Goal: Find specific page/section: Find specific page/section

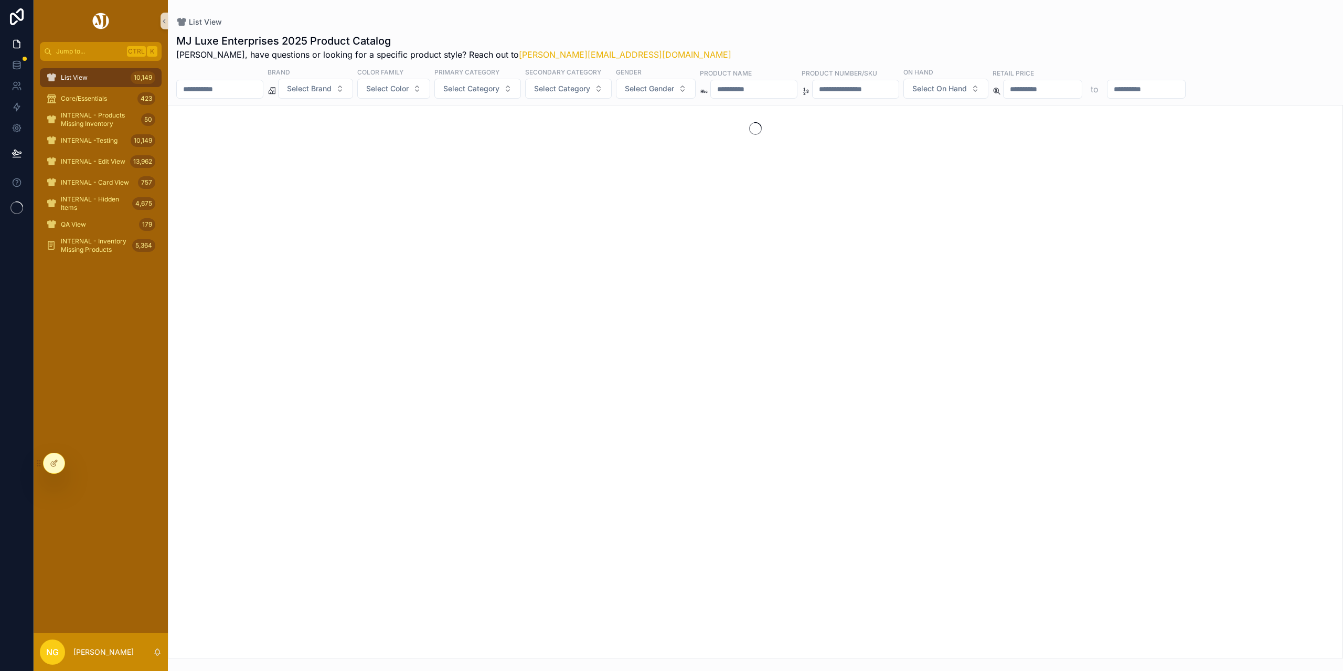
click at [898, 92] on input "scrollable content" at bounding box center [855, 89] width 86 height 15
paste input "********"
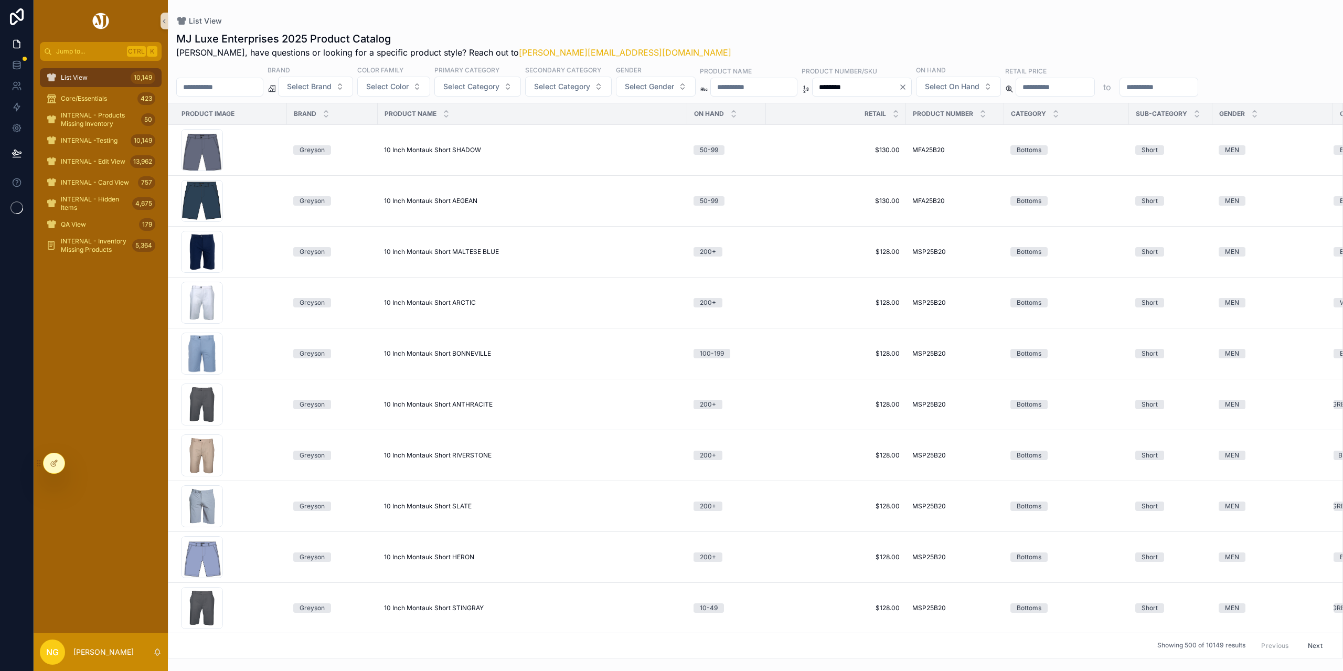
type input "********"
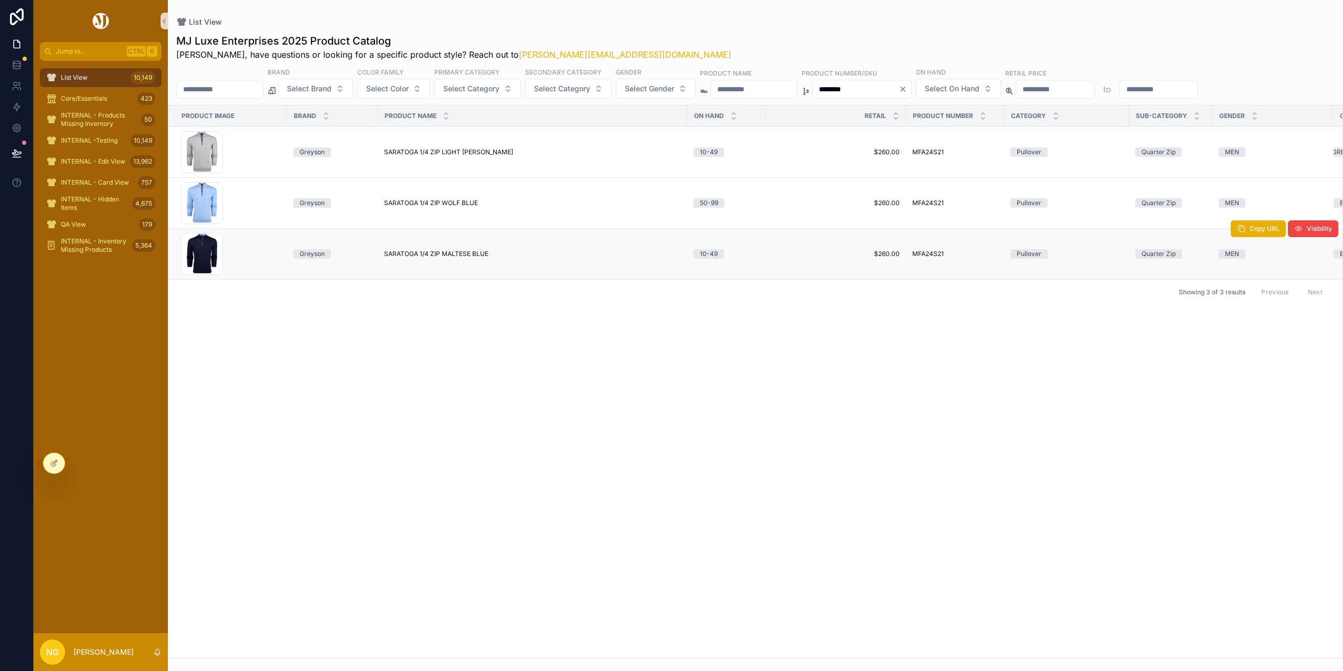
click at [468, 251] on span "SARATOGA 1/4 ZIP MALTESE BLUE" at bounding box center [436, 254] width 104 height 8
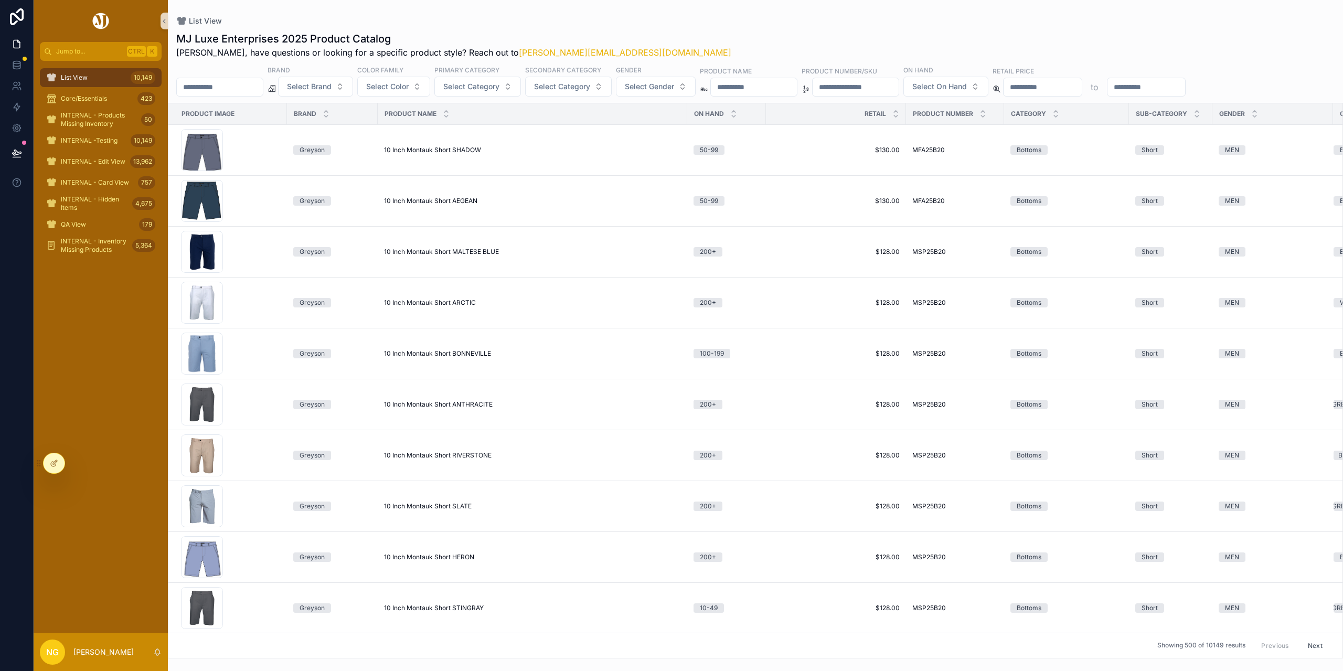
click at [895, 89] on input "scrollable content" at bounding box center [855, 87] width 86 height 15
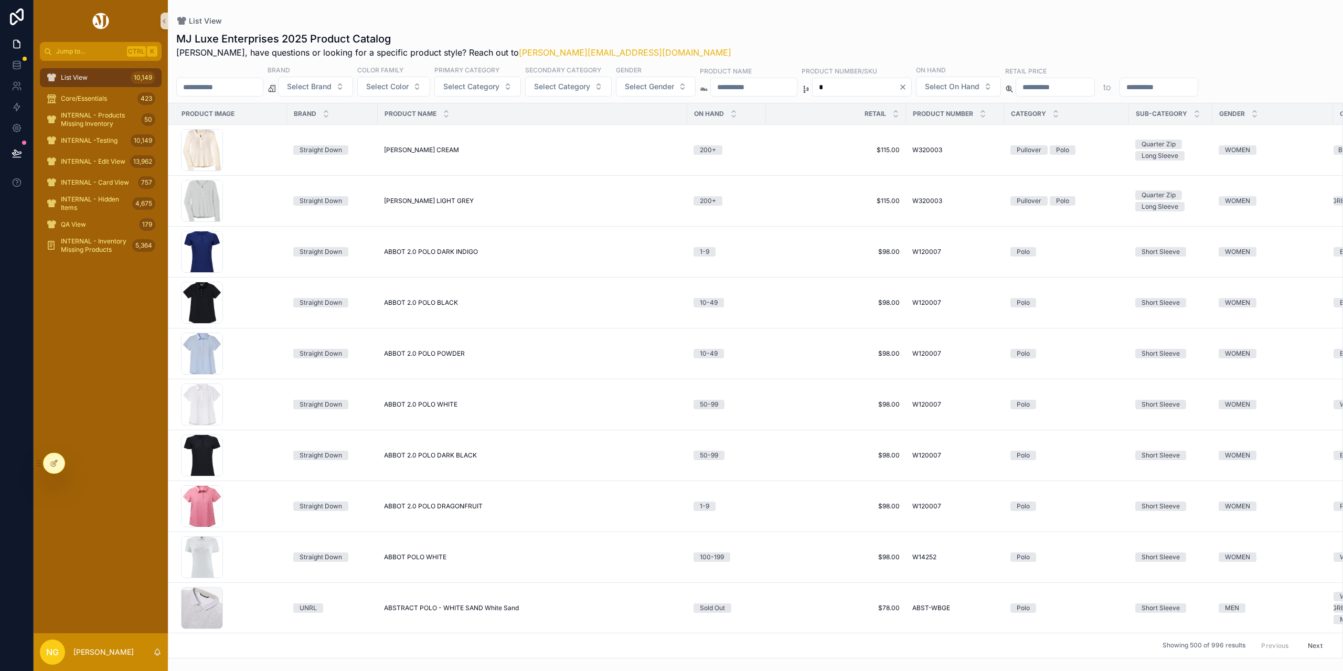
click at [898, 88] on input "*" at bounding box center [855, 87] width 86 height 15
type input "*******"
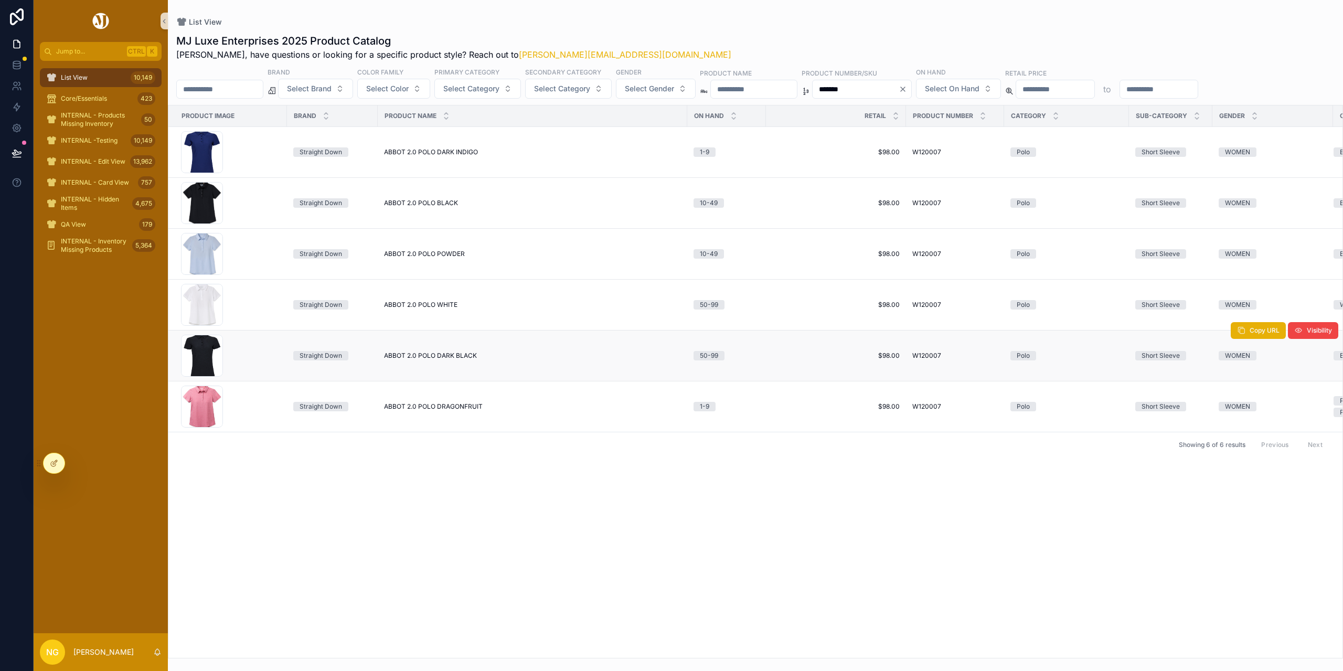
click at [445, 350] on td "ABBOT 2.0 POLO DARK BLACK ABBOT 2.0 POLO DARK BLACK" at bounding box center [532, 355] width 309 height 51
click at [440, 352] on span "ABBOT 2.0 POLO DARK BLACK" at bounding box center [430, 355] width 93 height 8
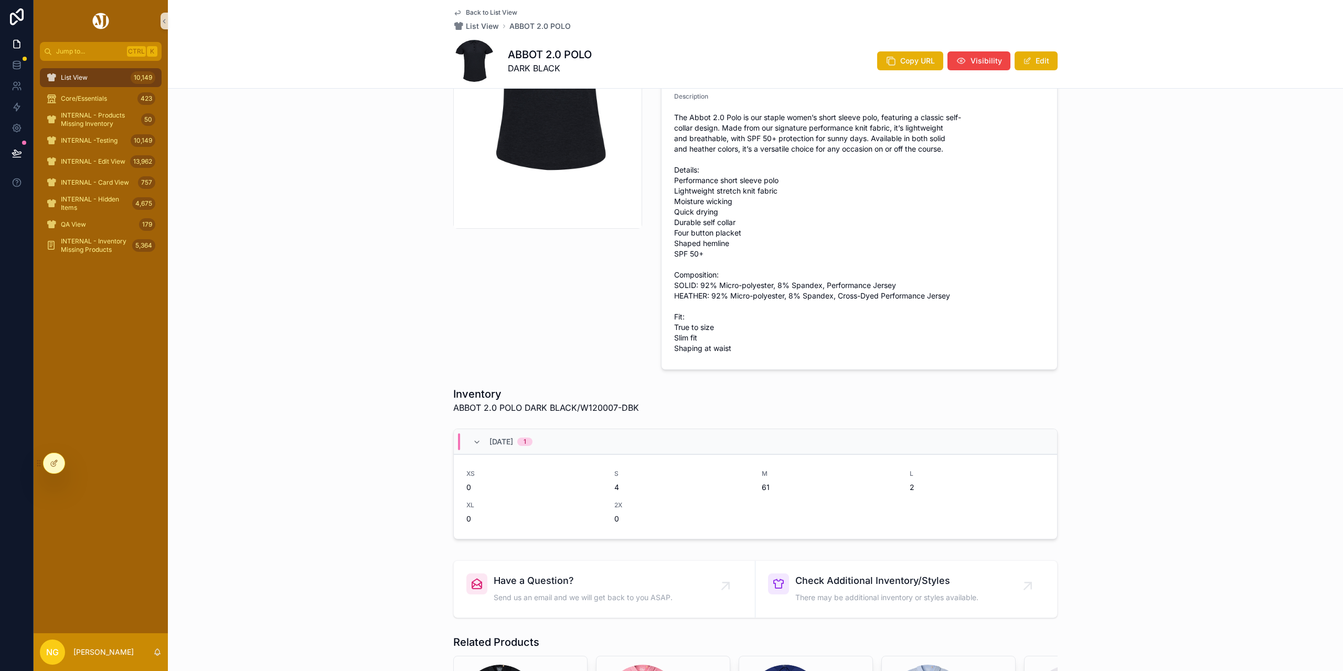
scroll to position [262, 0]
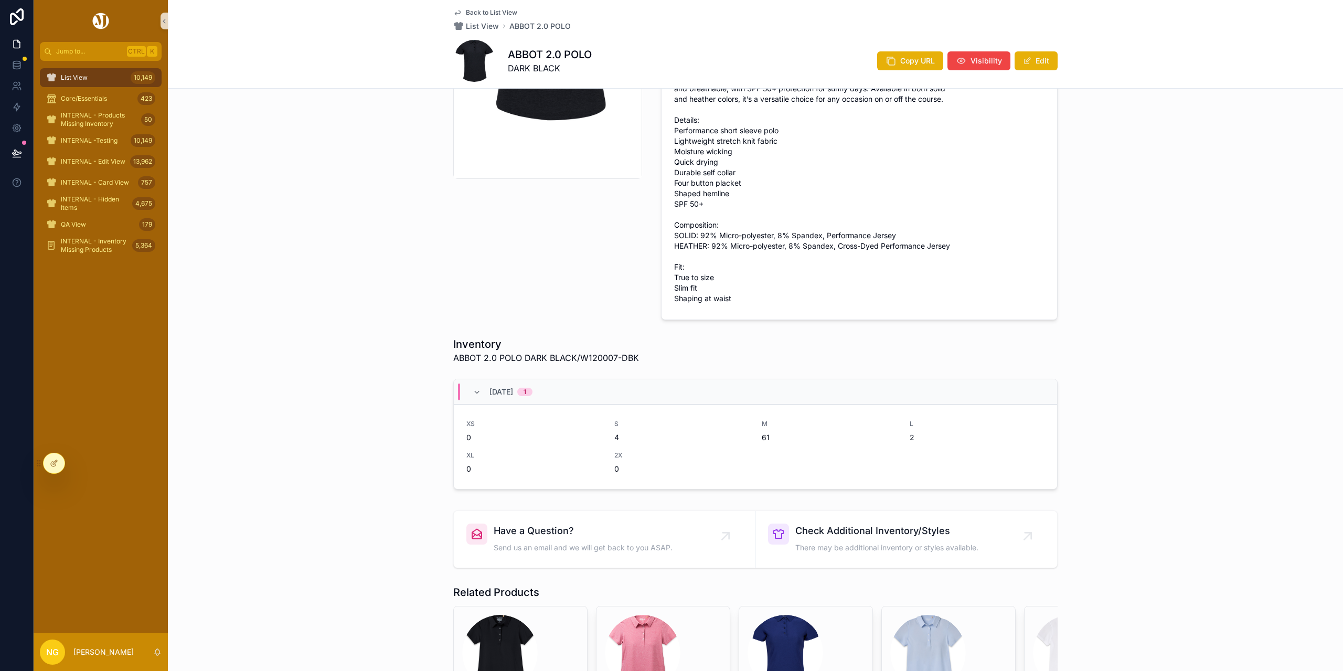
click at [466, 14] on span "Back to List View" at bounding box center [491, 12] width 51 height 8
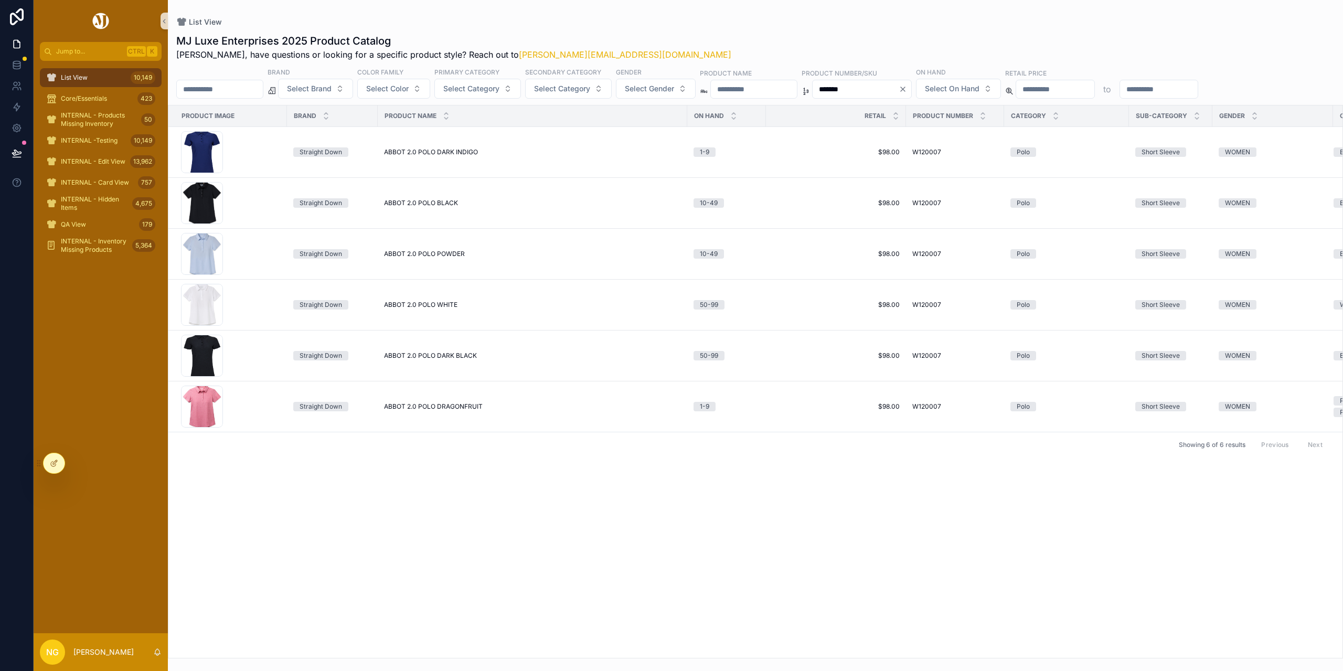
drag, startPoint x: 920, startPoint y: 92, endPoint x: 833, endPoint y: 80, distance: 87.8
click at [833, 80] on div "Brand Select Brand Color Family Select Color Primary Category Select Category S…" at bounding box center [755, 82] width 1175 height 31
click at [346, 82] on button "Select Brand" at bounding box center [315, 89] width 75 height 20
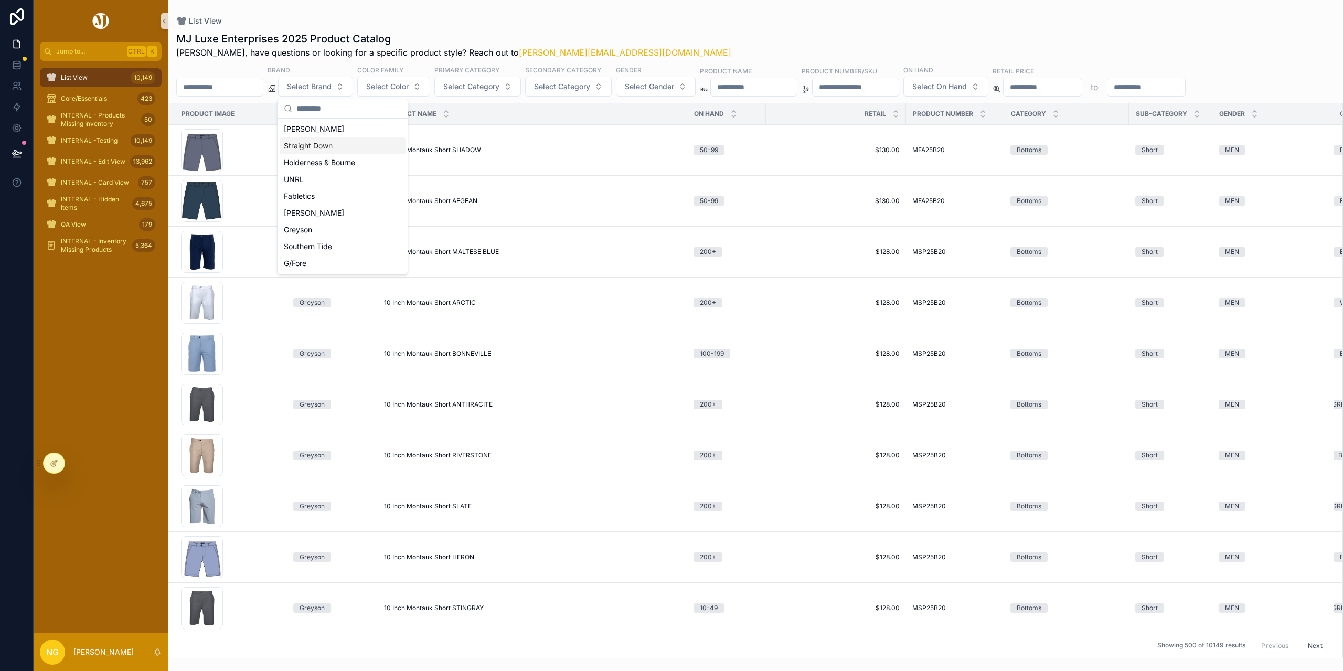
click at [324, 152] on div "Straight Down" at bounding box center [343, 145] width 126 height 17
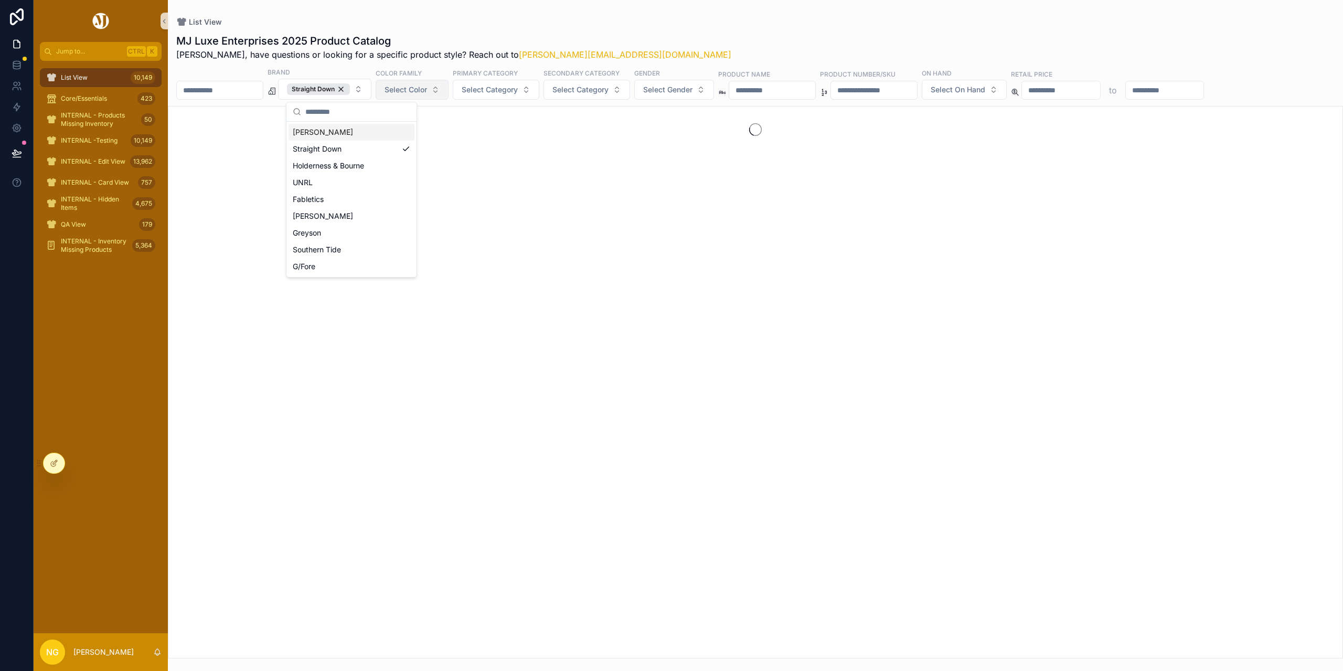
click at [427, 94] on span "Select Color" at bounding box center [405, 89] width 42 height 10
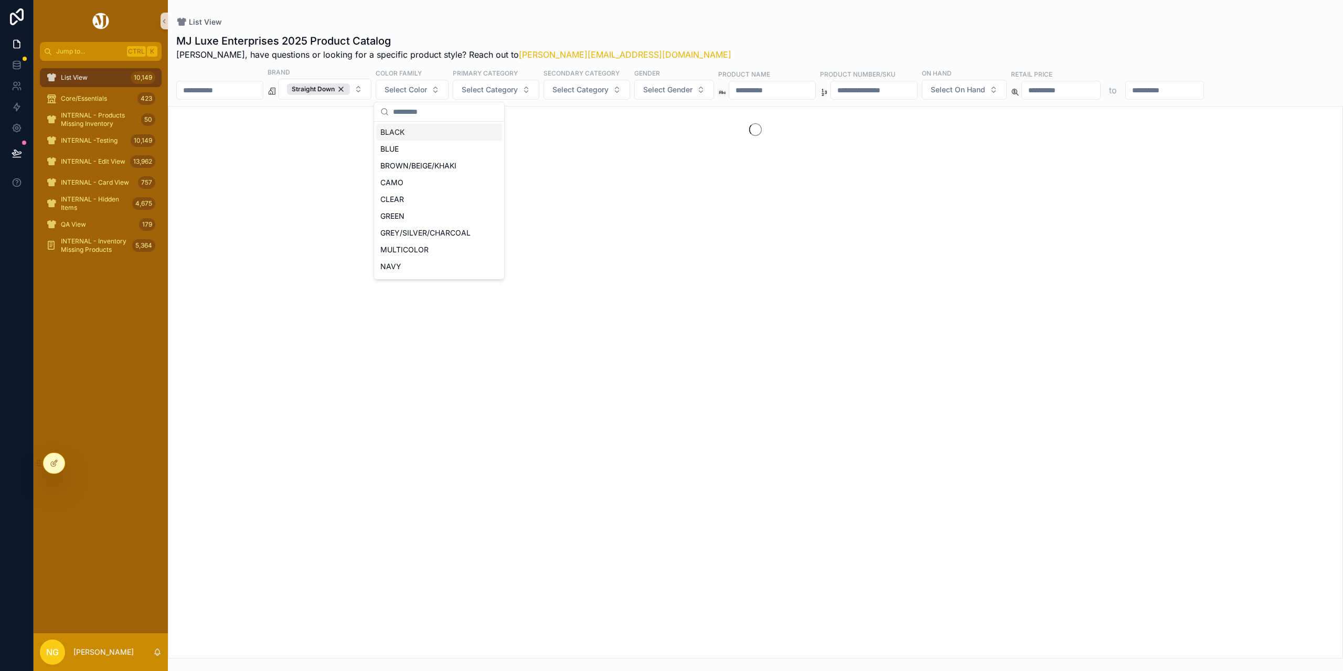
click at [408, 135] on div "BLACK" at bounding box center [439, 132] width 126 height 17
click at [517, 94] on span "Select Category" at bounding box center [489, 89] width 56 height 10
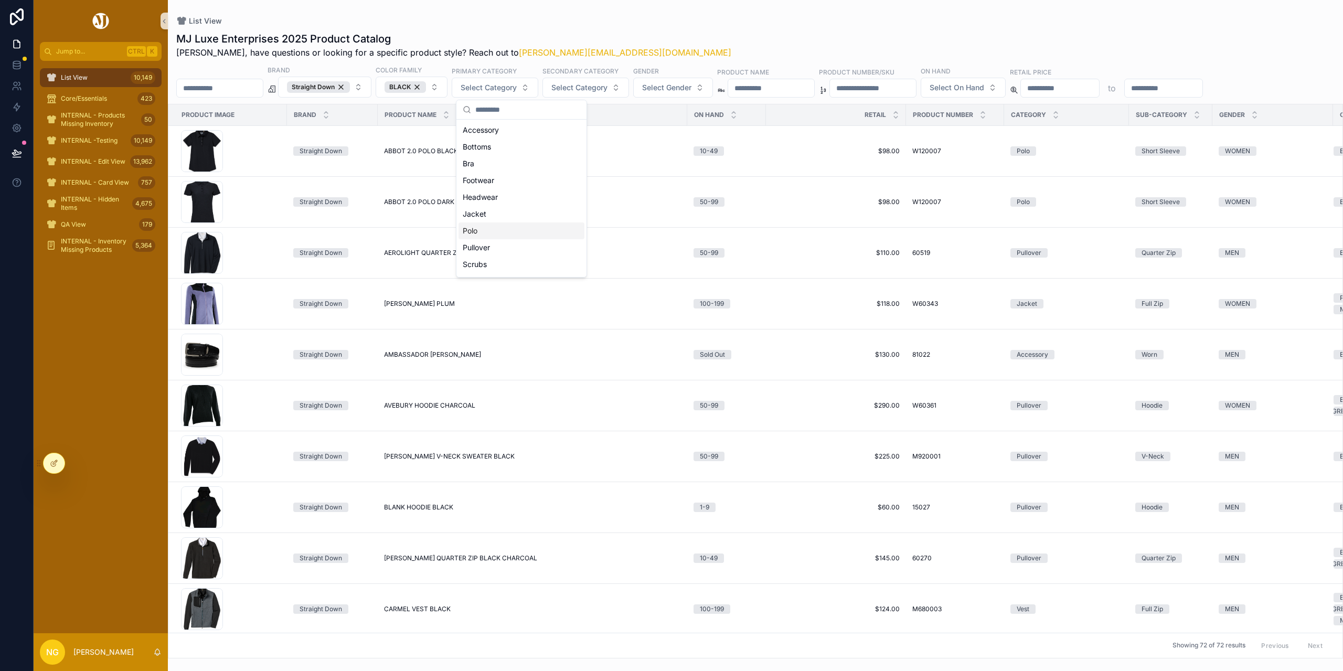
click at [480, 233] on div "Polo" at bounding box center [521, 230] width 126 height 17
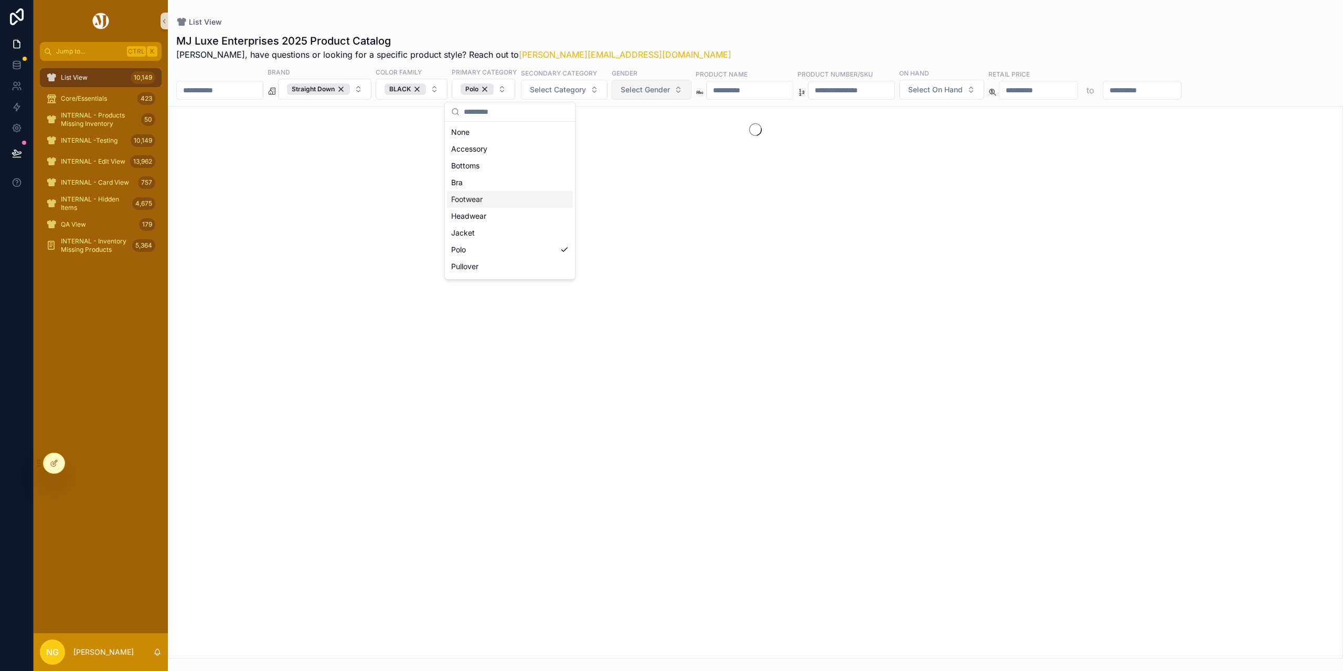
click at [670, 91] on span "Select Gender" at bounding box center [644, 89] width 49 height 10
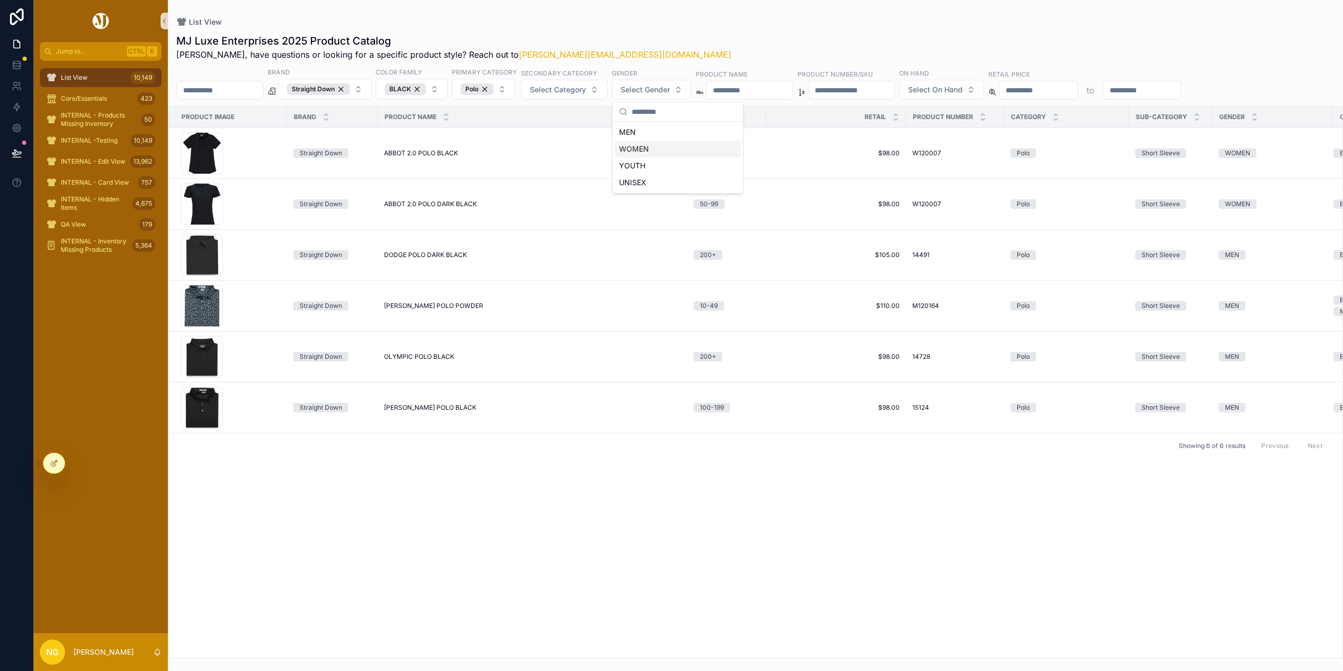
click at [636, 149] on div "WOMEN" at bounding box center [678, 149] width 126 height 17
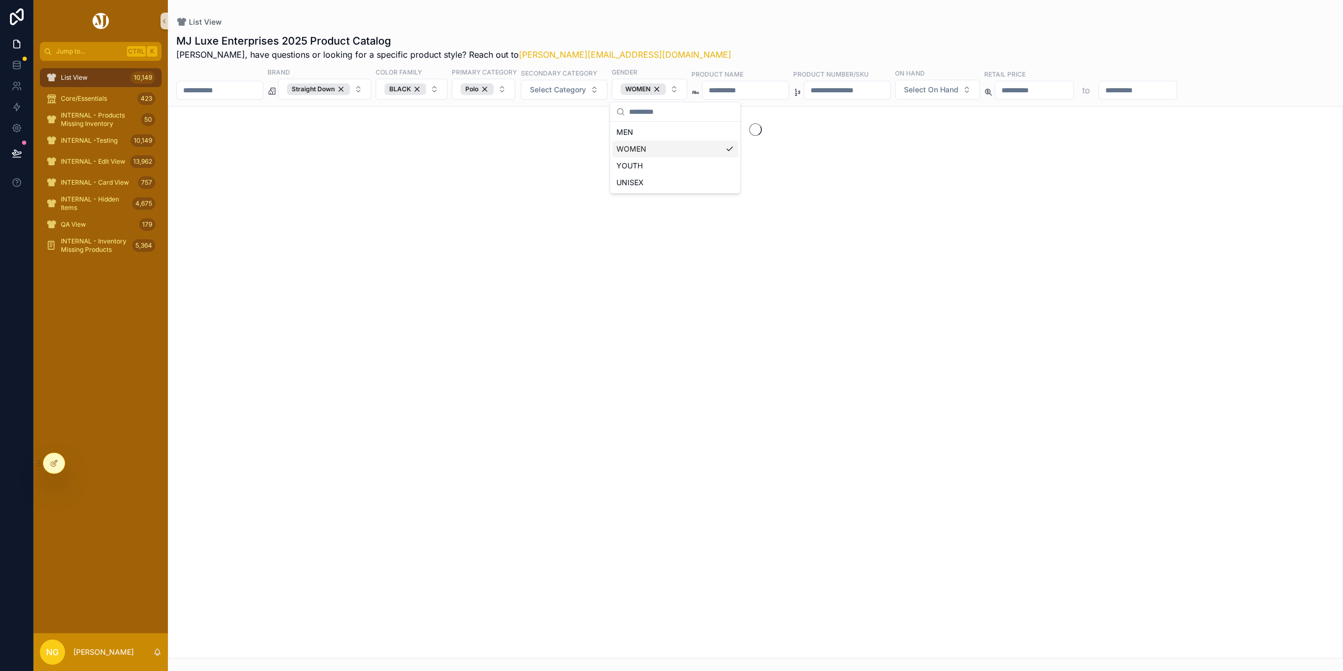
click at [714, 4] on div "List View MJ Luxe Enterprises 2025 Product Catalog Nick, have questions or look…" at bounding box center [755, 329] width 1175 height 658
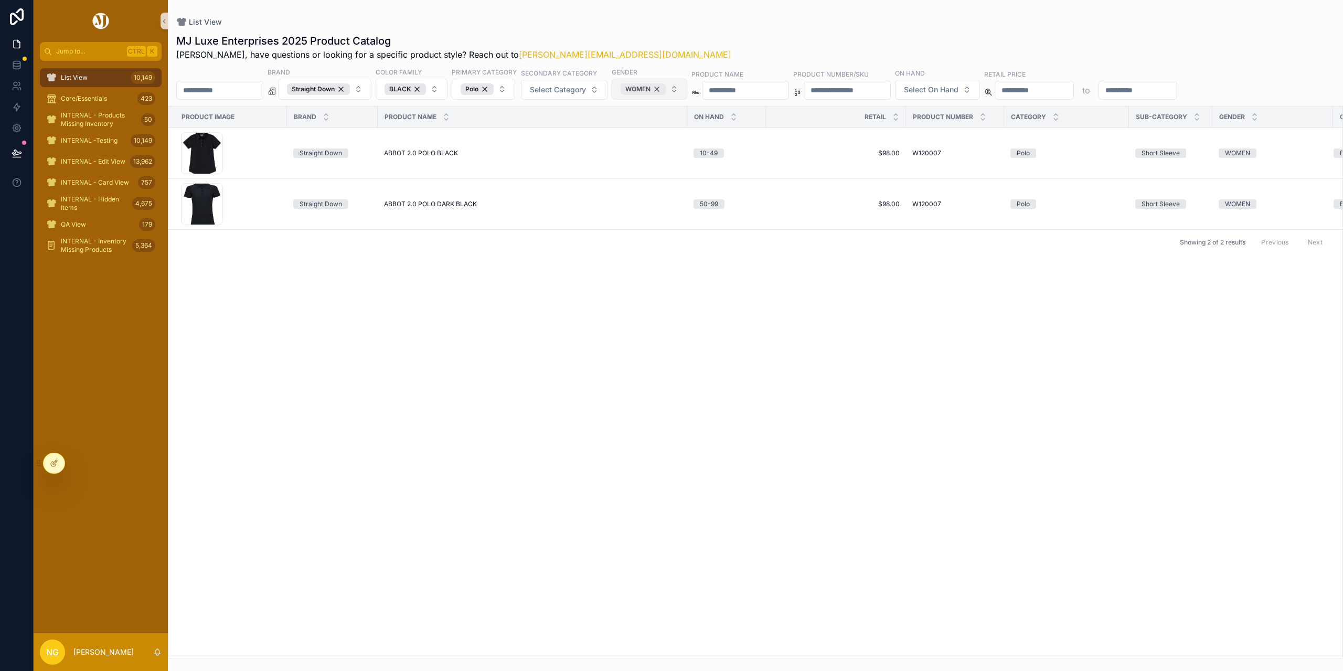
click at [666, 90] on div "WOMEN" at bounding box center [642, 89] width 45 height 12
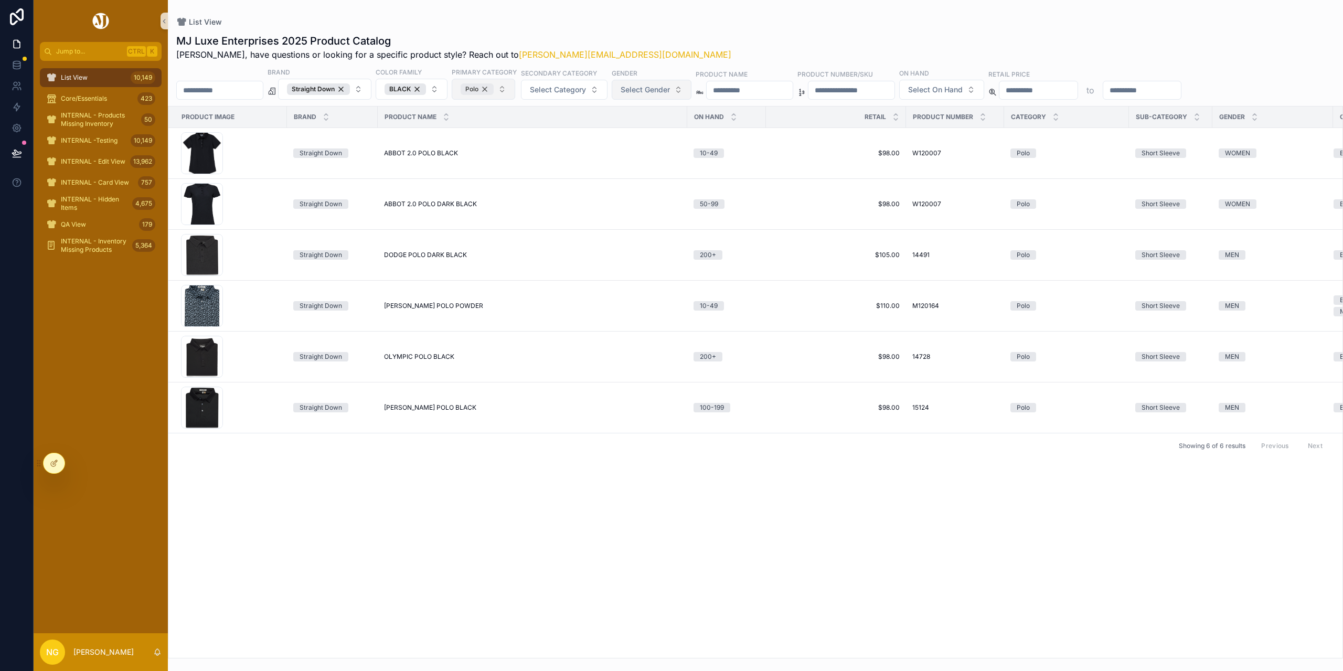
click at [494, 87] on div "Polo" at bounding box center [477, 89] width 33 height 12
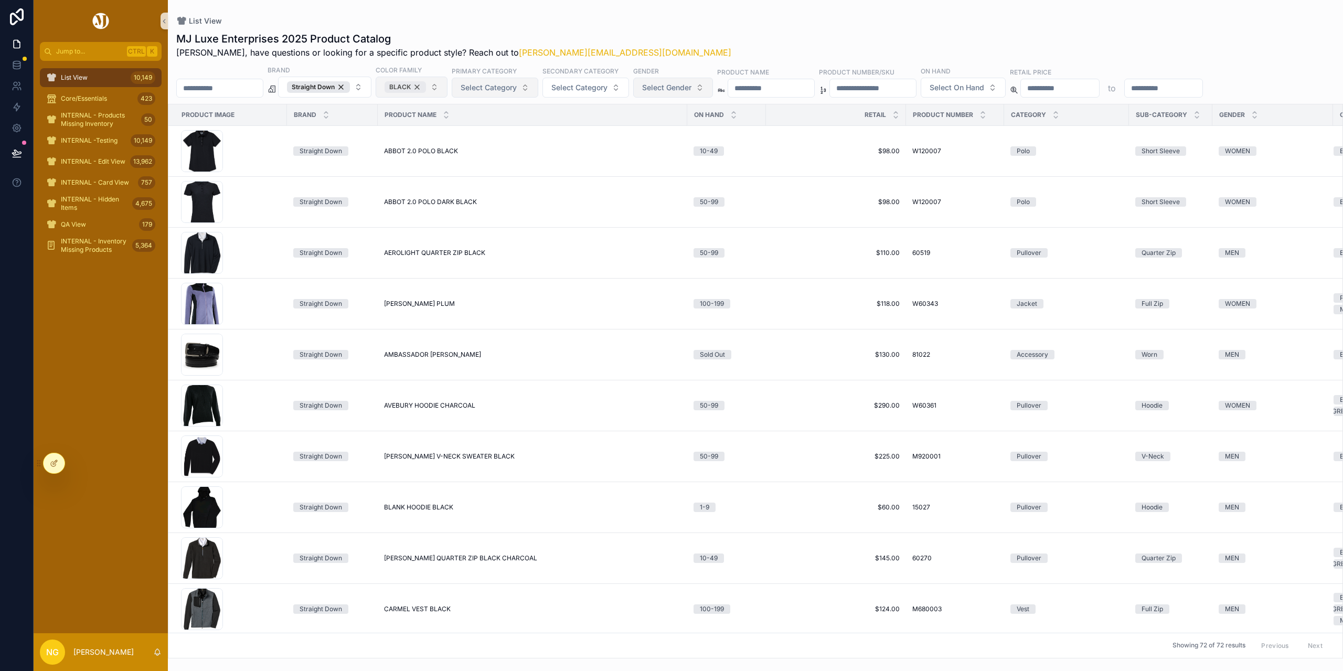
click at [426, 86] on div "BLACK" at bounding box center [404, 87] width 41 height 12
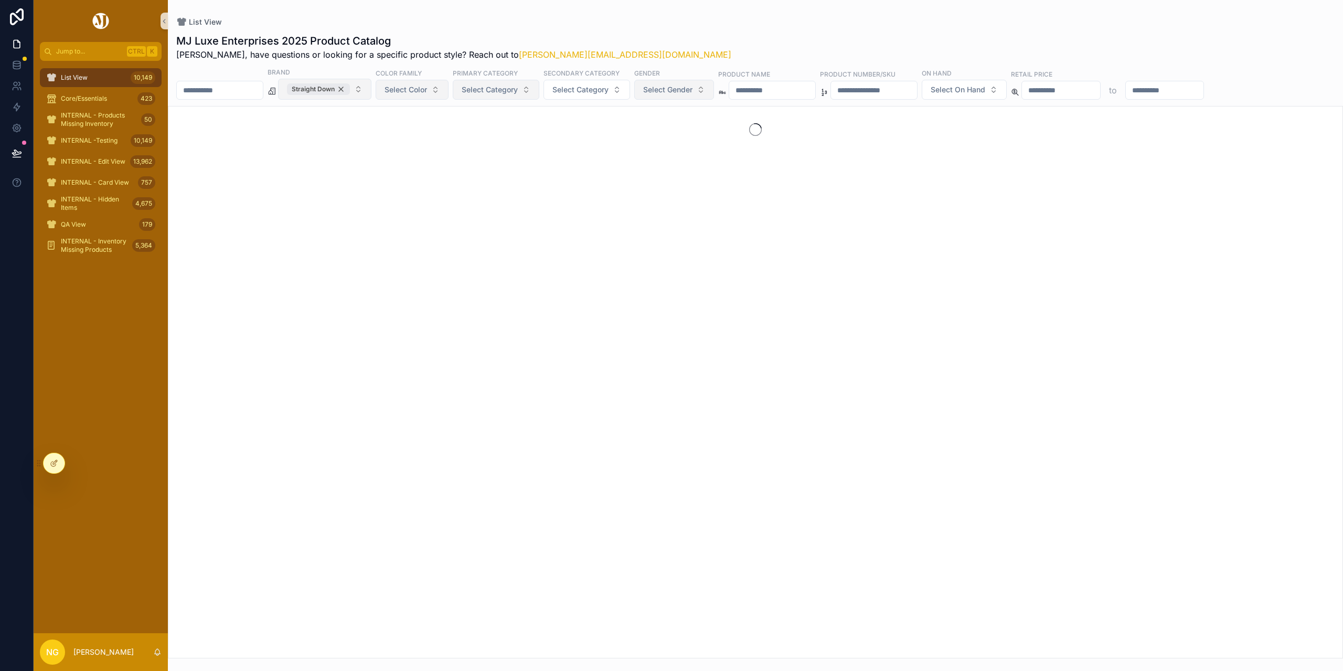
click at [350, 87] on div "Straight Down" at bounding box center [318, 89] width 63 height 12
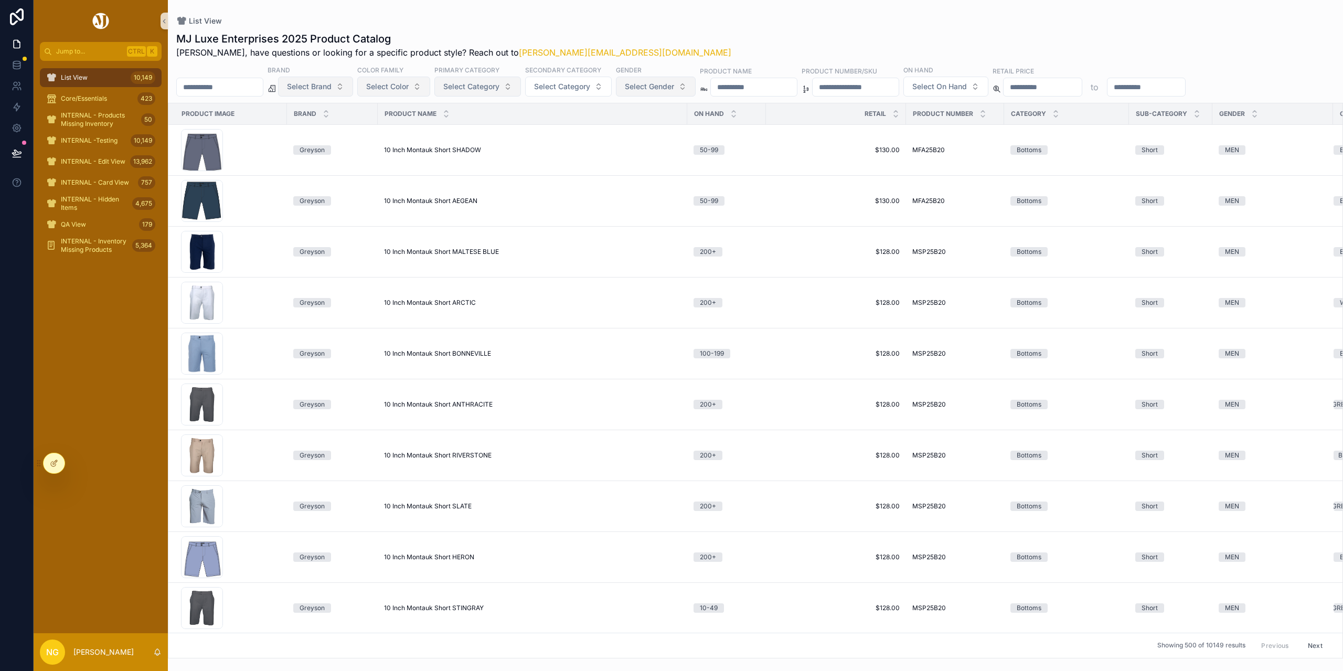
click at [353, 89] on button "Select Brand" at bounding box center [315, 87] width 75 height 20
